Goal: Information Seeking & Learning: Learn about a topic

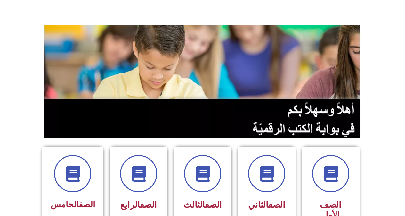
scroll to position [284, 0]
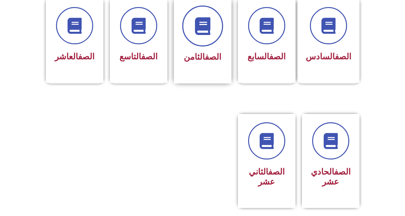
click at [192, 21] on span at bounding box center [202, 25] width 41 height 41
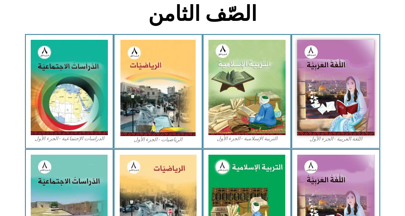
scroll to position [179, 0]
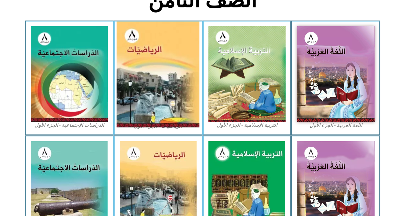
click at [189, 89] on img at bounding box center [158, 74] width 83 height 106
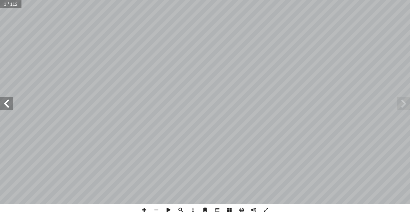
click at [8, 101] on span at bounding box center [6, 103] width 13 height 13
click at [8, 100] on span at bounding box center [6, 103] width 13 height 13
click at [6, 104] on span at bounding box center [6, 103] width 13 height 13
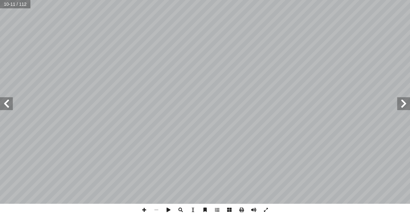
click at [9, 105] on span at bounding box center [6, 103] width 13 height 13
click at [240, 210] on span at bounding box center [242, 210] width 12 height 12
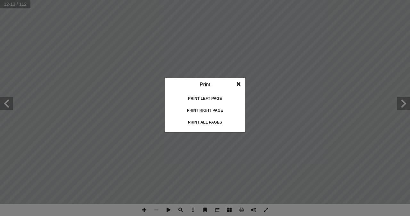
click at [237, 86] on span at bounding box center [239, 84] width 12 height 13
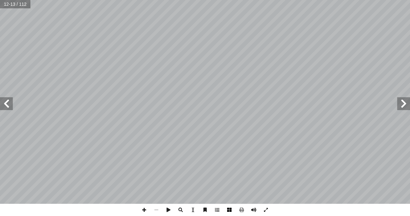
click at [231, 209] on span at bounding box center [229, 210] width 12 height 12
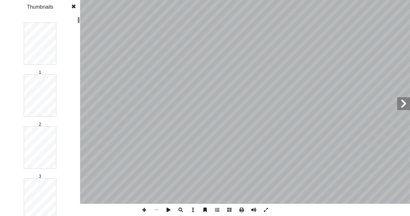
click at [75, 8] on span at bounding box center [74, 6] width 12 height 13
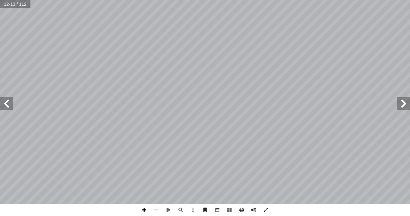
click at [145, 209] on span at bounding box center [144, 210] width 12 height 12
click at [410, 104] on span at bounding box center [403, 103] width 13 height 13
click at [3, 103] on span at bounding box center [6, 103] width 13 height 13
click at [142, 210] on span at bounding box center [144, 210] width 12 height 12
click at [154, 209] on span at bounding box center [156, 210] width 12 height 12
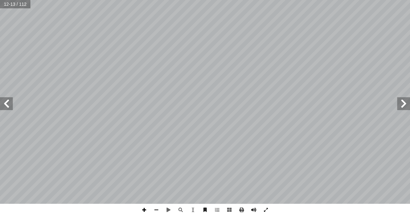
click at [143, 209] on span at bounding box center [144, 210] width 12 height 12
click at [155, 206] on span at bounding box center [156, 210] width 12 height 12
click at [145, 212] on span at bounding box center [144, 210] width 12 height 12
click at [9, 109] on span at bounding box center [6, 103] width 13 height 13
click at [409, 207] on div "10 : ٣ نشاط ) ٣ ) ٢ ) ١ تي: آ ل� � جد قيمة كل من أ ل� ُ ل ِ م ْ ك أ � = ) ٢ = =…" at bounding box center [205, 108] width 410 height 216
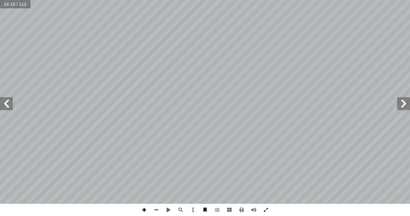
click at [140, 209] on span at bounding box center [144, 210] width 12 height 12
click at [89, 212] on div "10 : ٣ نشاط ) ٣ ) ٢ ) ١ تي: آ ل� � جد قيمة كل من أ ل� ُ ل ِ م ْ ك أ � = ) ٢ = =…" at bounding box center [205, 108] width 410 height 216
